Goal: Information Seeking & Learning: Learn about a topic

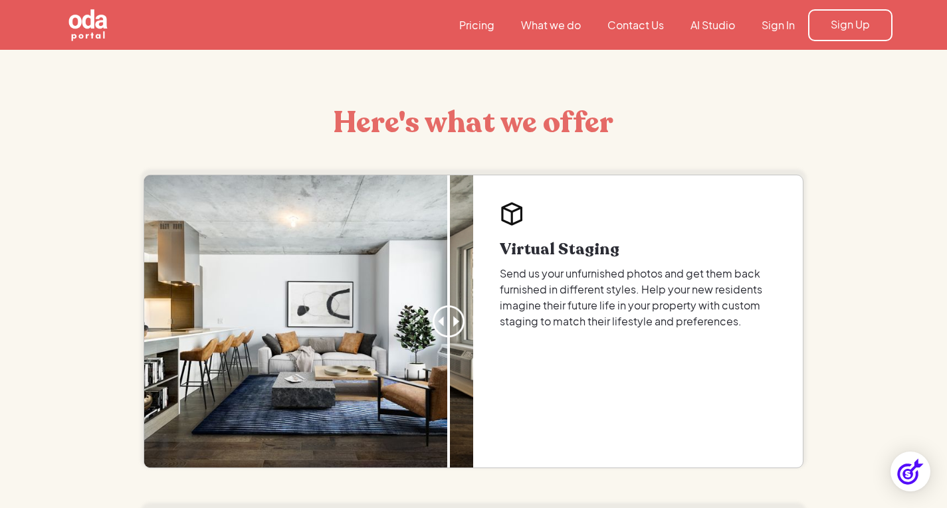
click at [554, 23] on link "What we do" at bounding box center [551, 25] width 86 height 15
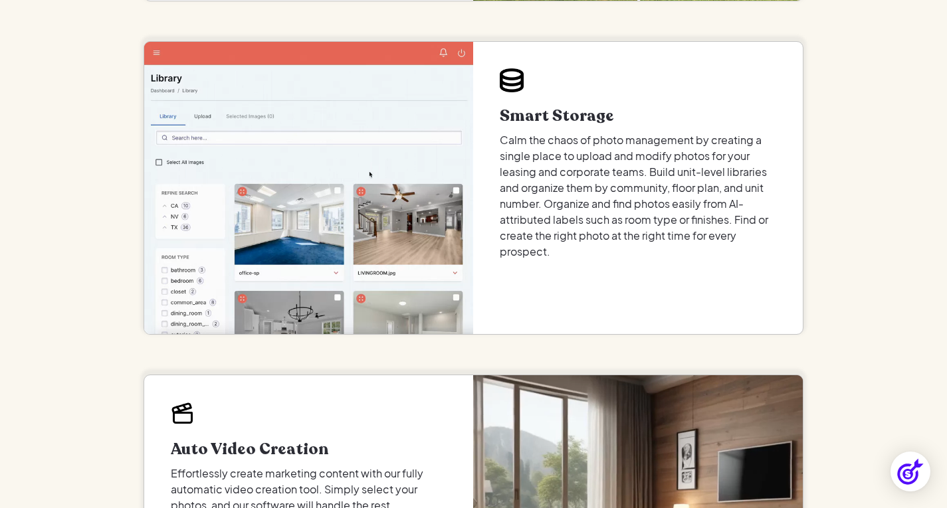
scroll to position [1505, 0]
